Goal: Transaction & Acquisition: Purchase product/service

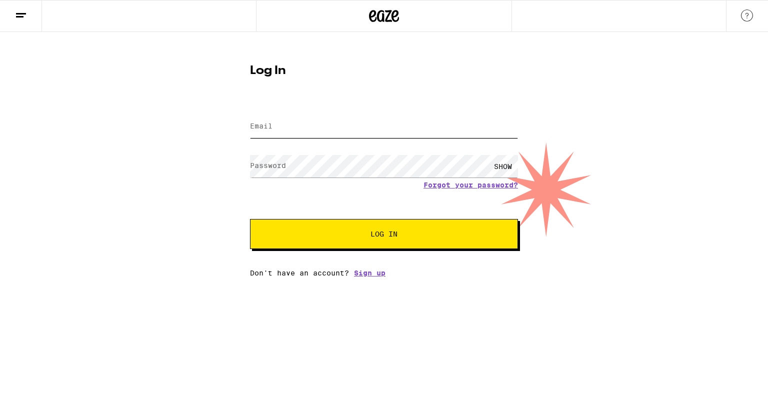
type input "[PERSON_NAME][EMAIL_ADDRESS][PERSON_NAME][DOMAIN_NAME]"
click at [380, 235] on span "Log In" at bounding box center [383, 233] width 27 height 7
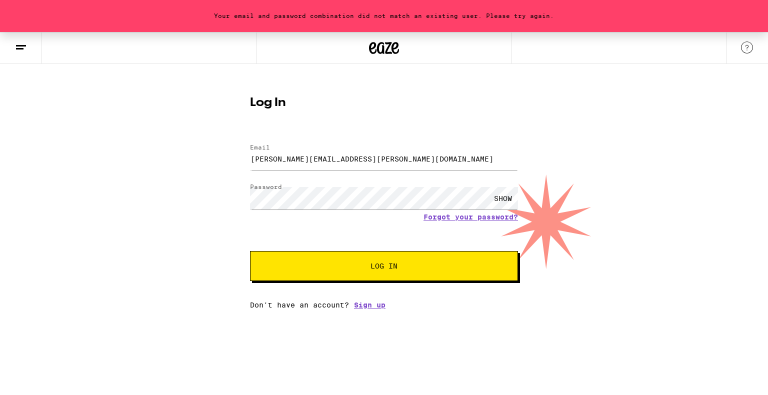
click at [378, 271] on button "Log In" at bounding box center [384, 266] width 268 height 30
click at [404, 197] on div "SHOW" at bounding box center [503, 198] width 30 height 22
click at [184, 187] on div "Your email and password combination did not match an existing user. Please try …" at bounding box center [384, 170] width 768 height 277
click at [337, 269] on span "Log In" at bounding box center [383, 265] width 187 height 7
click at [386, 273] on button "Log In" at bounding box center [384, 266] width 268 height 30
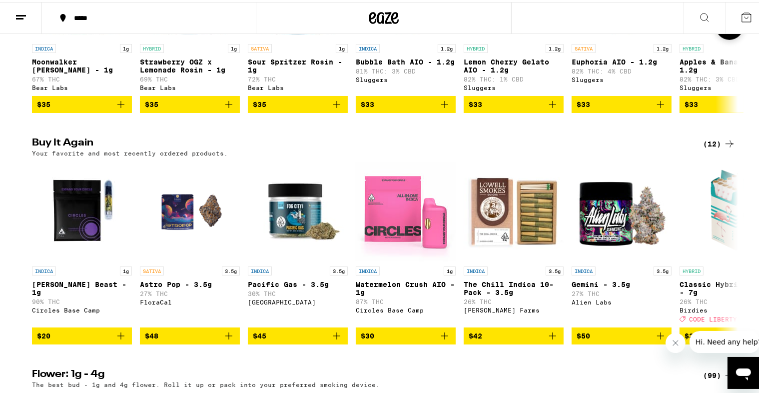
scroll to position [950, 0]
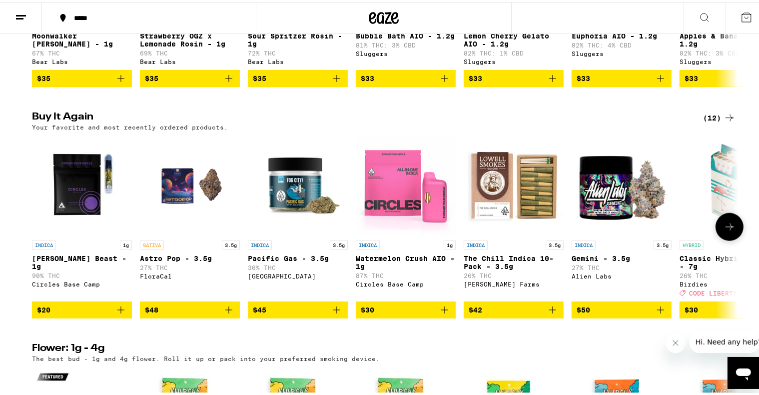
click at [308, 314] on span "$45" at bounding box center [298, 308] width 90 height 12
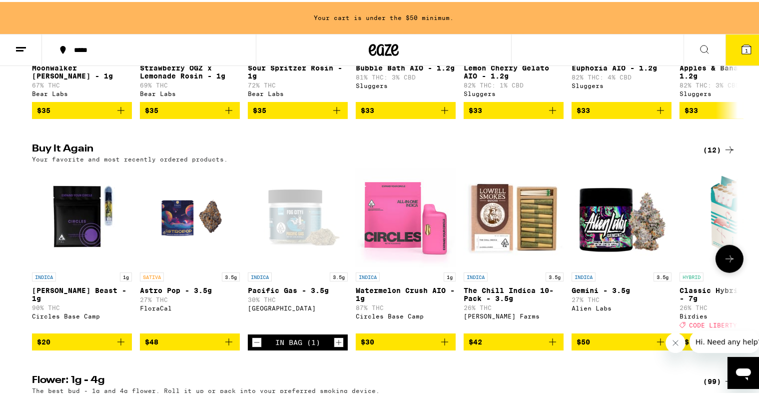
scroll to position [982, 0]
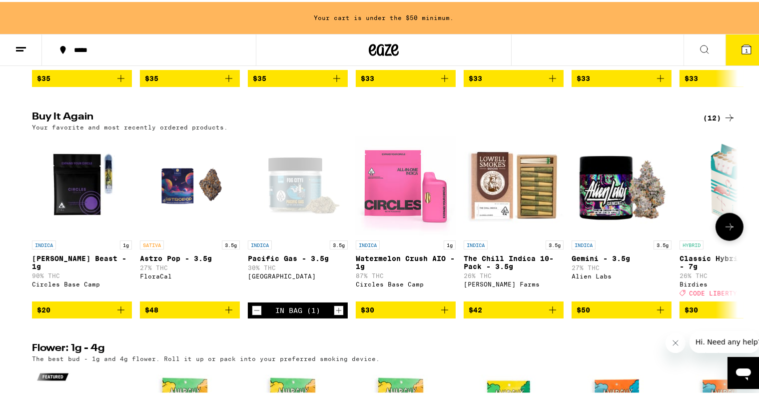
click at [335, 314] on icon "Increment" at bounding box center [338, 308] width 9 height 12
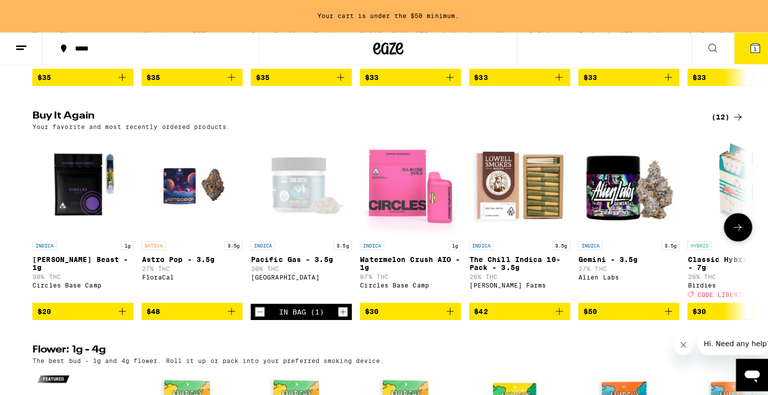
scroll to position [950, 0]
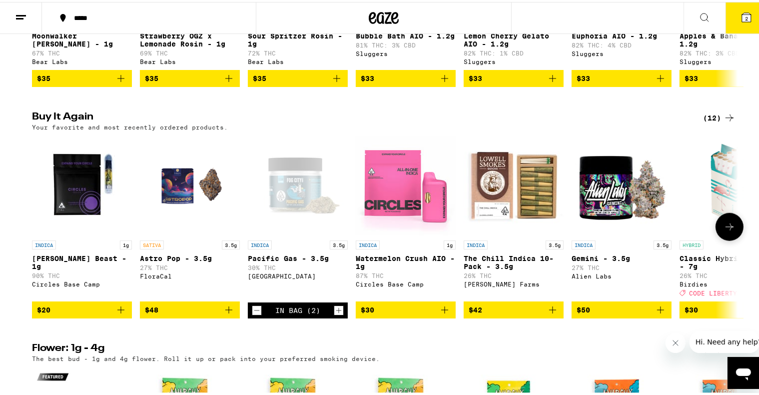
click at [404, 314] on span "$50" at bounding box center [622, 308] width 90 height 12
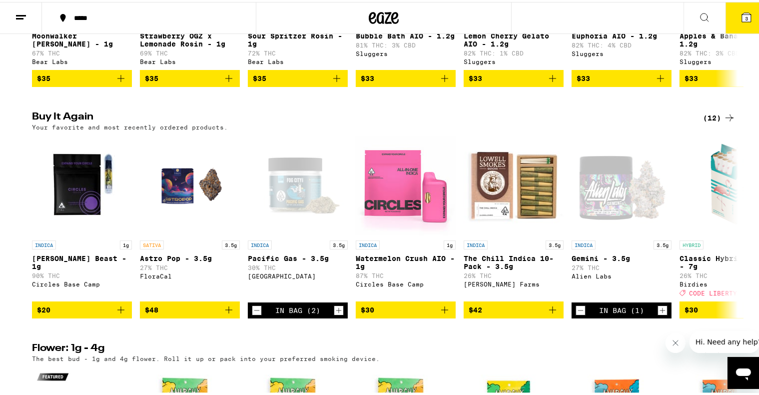
click at [404, 21] on icon at bounding box center [747, 15] width 12 height 12
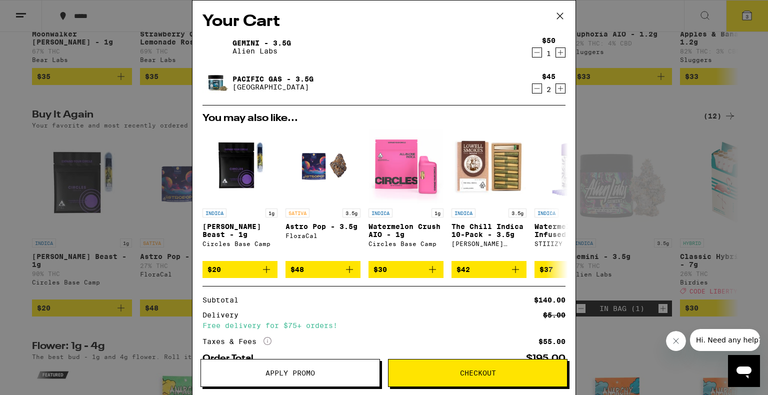
click at [404, 377] on button "Checkout" at bounding box center [477, 373] width 179 height 28
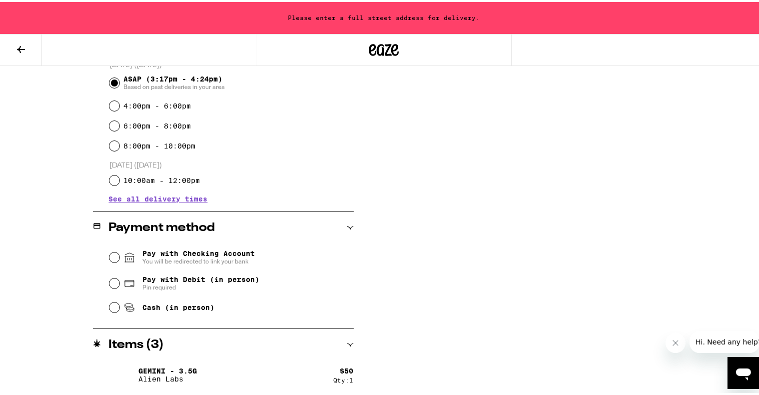
scroll to position [320, 0]
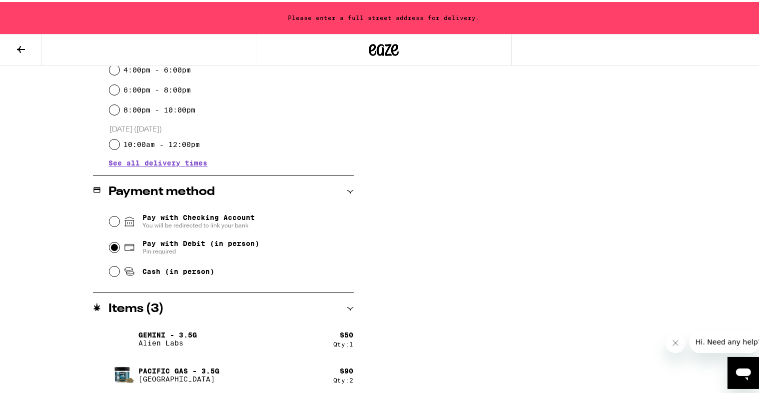
click at [110, 247] on input "Pay with Debit (in person) Pin required" at bounding box center [114, 245] width 10 height 10
radio input "true"
click at [404, 258] on div "**********" at bounding box center [384, 114] width 720 height 562
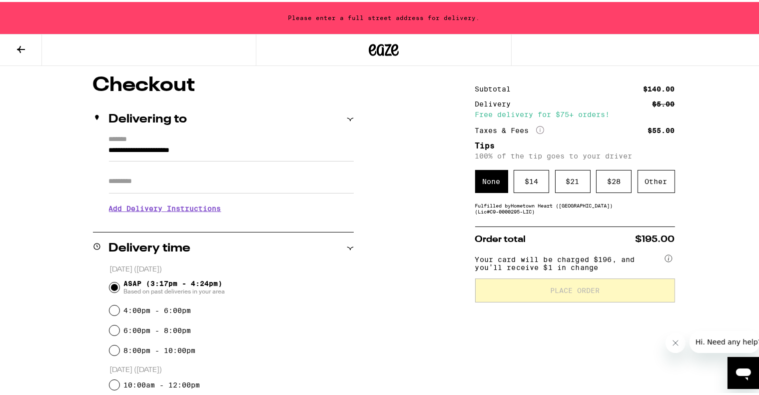
scroll to position [70, 0]
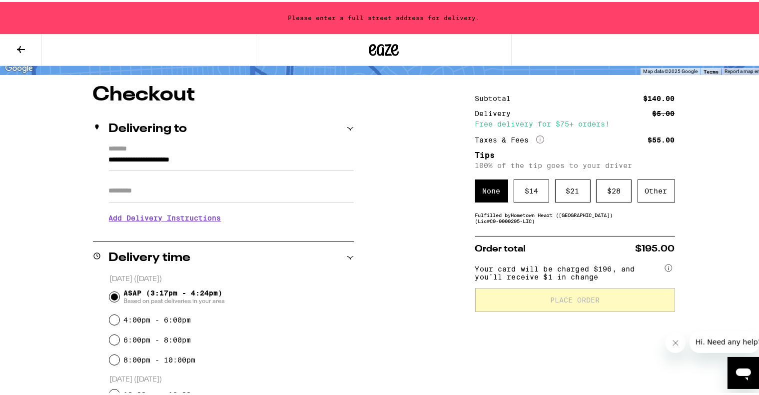
click at [199, 217] on h3 "Add Delivery Instructions" at bounding box center [231, 215] width 245 height 23
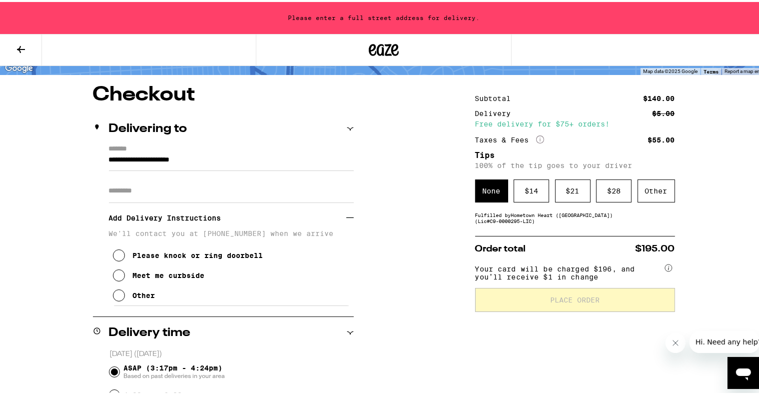
click at [115, 259] on icon at bounding box center [119, 253] width 12 height 12
click at [404, 192] on div "$ 14" at bounding box center [531, 188] width 35 height 23
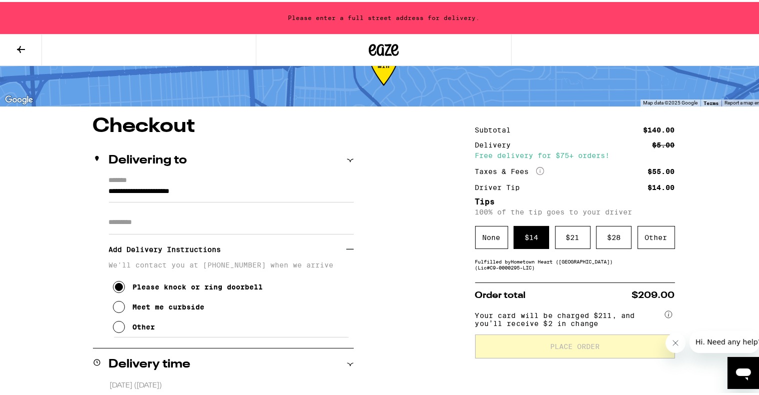
scroll to position [100, 0]
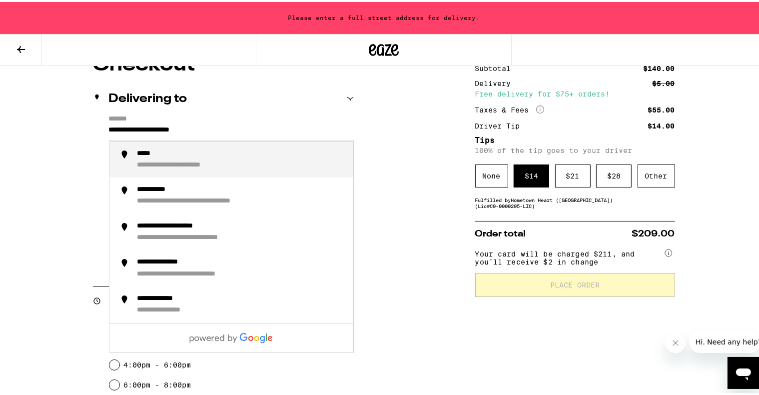
drag, startPoint x: 216, startPoint y: 128, endPoint x: 67, endPoint y: 119, distance: 148.7
click at [67, 119] on div "**********" at bounding box center [384, 371] width 720 height 637
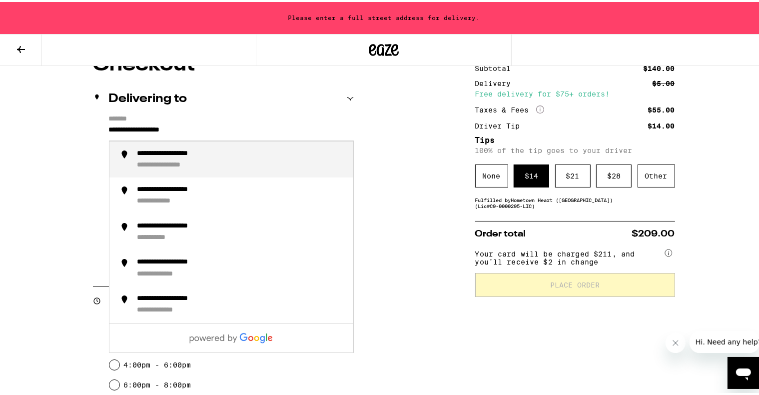
click at [146, 152] on div "**********" at bounding box center [182, 151] width 90 height 9
type input "**********"
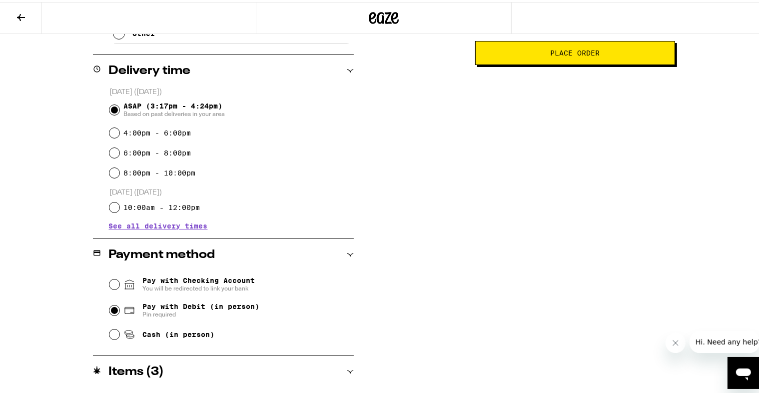
scroll to position [266, 0]
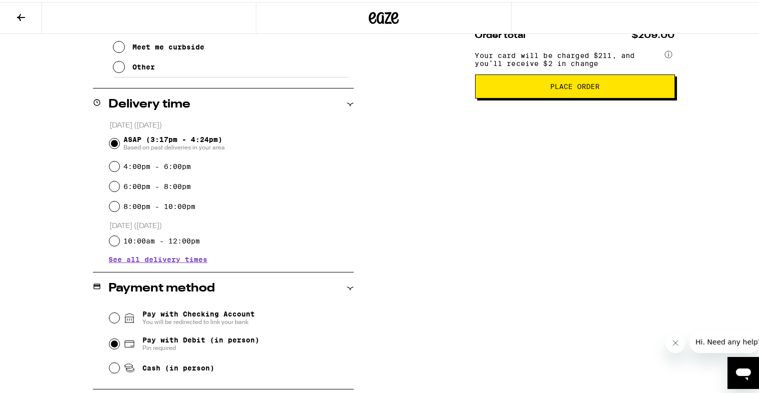
click at [404, 88] on span "Place Order" at bounding box center [574, 84] width 49 height 7
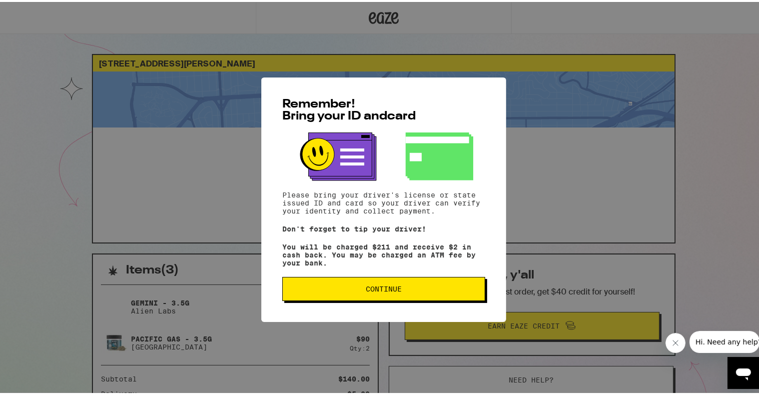
click at [383, 290] on span "Continue" at bounding box center [384, 286] width 36 height 7
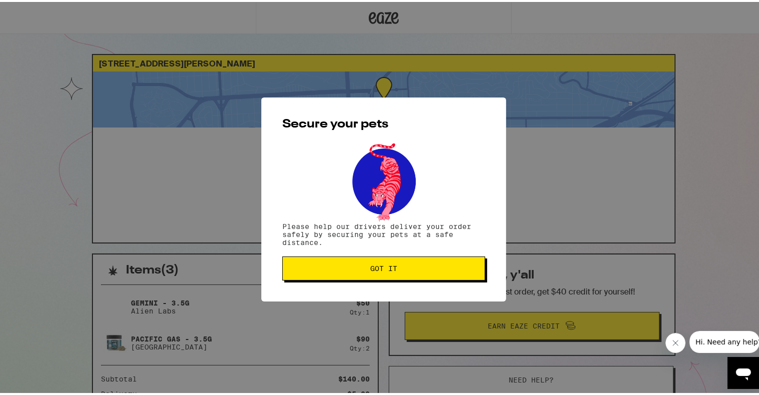
click at [395, 270] on span "Got it" at bounding box center [384, 266] width 186 height 7
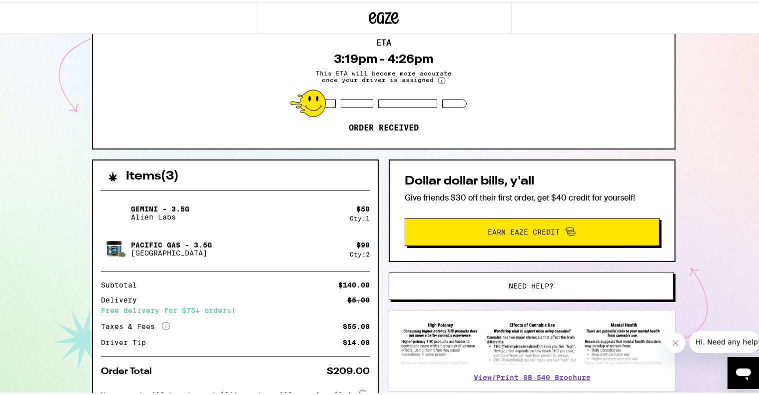
scroll to position [100, 0]
